Goal: Navigation & Orientation: Find specific page/section

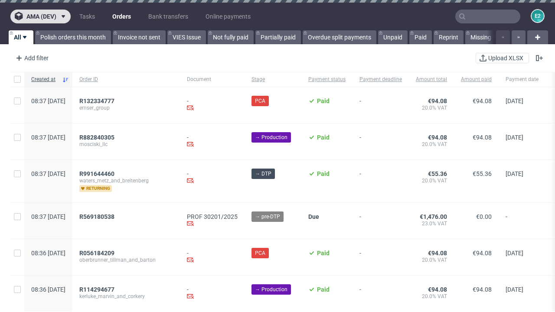
click at [40, 16] on span "ama (dev)" at bounding box center [41, 16] width 30 height 6
